Goal: Task Accomplishment & Management: Use online tool/utility

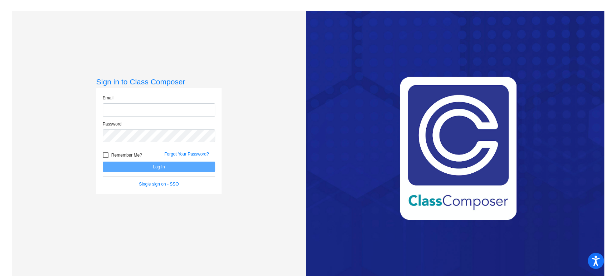
type input "anoble@stpeterschools.org"
click at [115, 155] on span "Remember Me?" at bounding box center [126, 155] width 31 height 9
click at [106, 158] on input "Remember Me?" at bounding box center [105, 158] width 0 height 0
checkbox input "true"
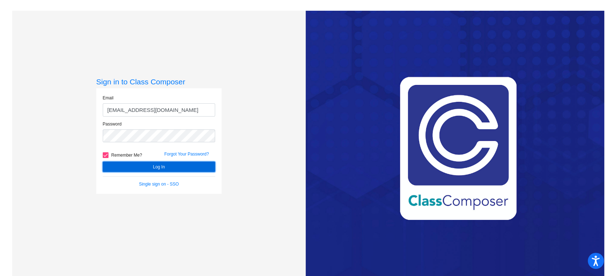
click at [127, 166] on button "Log In" at bounding box center [159, 167] width 112 height 10
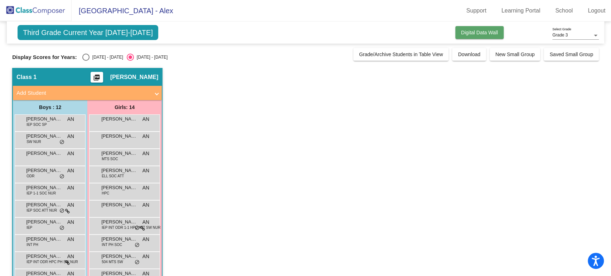
click at [488, 37] on button "Digital Data Wall" at bounding box center [479, 32] width 48 height 13
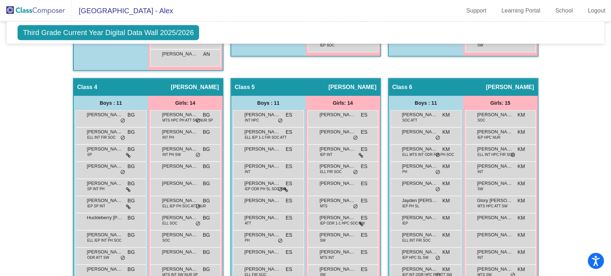
scroll to position [477, 0]
